Goal: Task Accomplishment & Management: Manage account settings

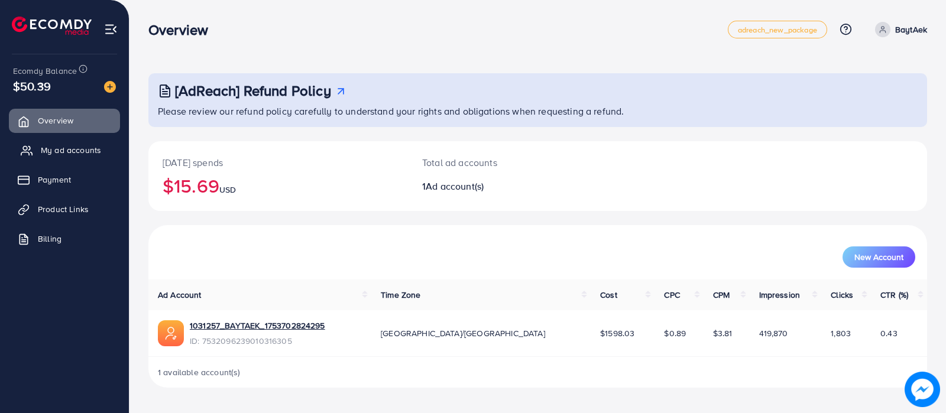
click at [78, 151] on span "My ad accounts" at bounding box center [71, 150] width 60 height 12
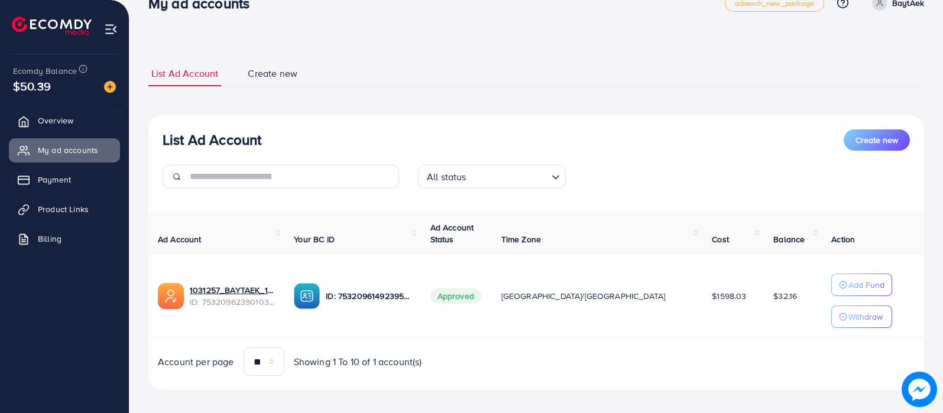
scroll to position [35, 0]
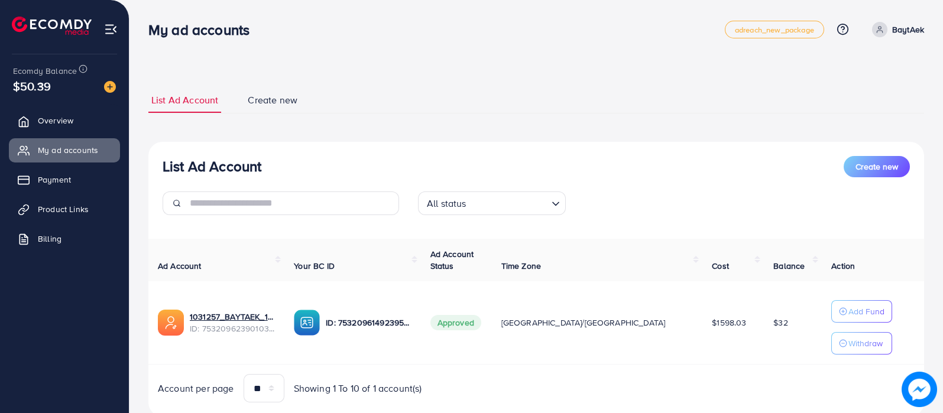
scroll to position [35, 0]
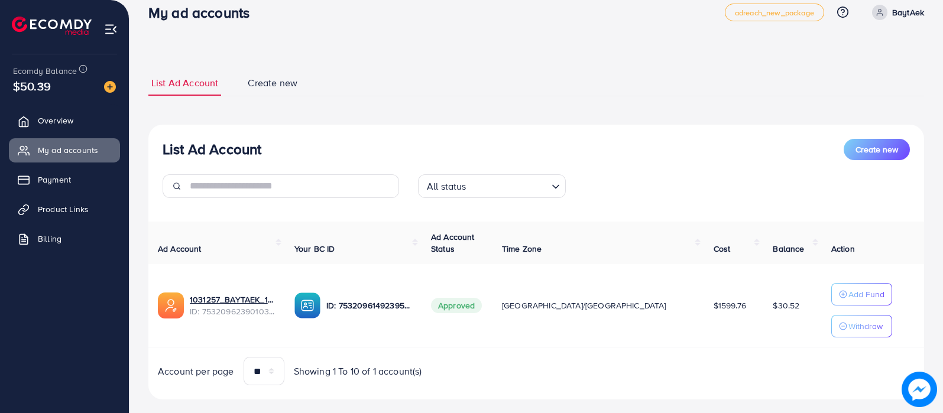
scroll to position [35, 0]
